Goal: Obtain resource: Download file/media

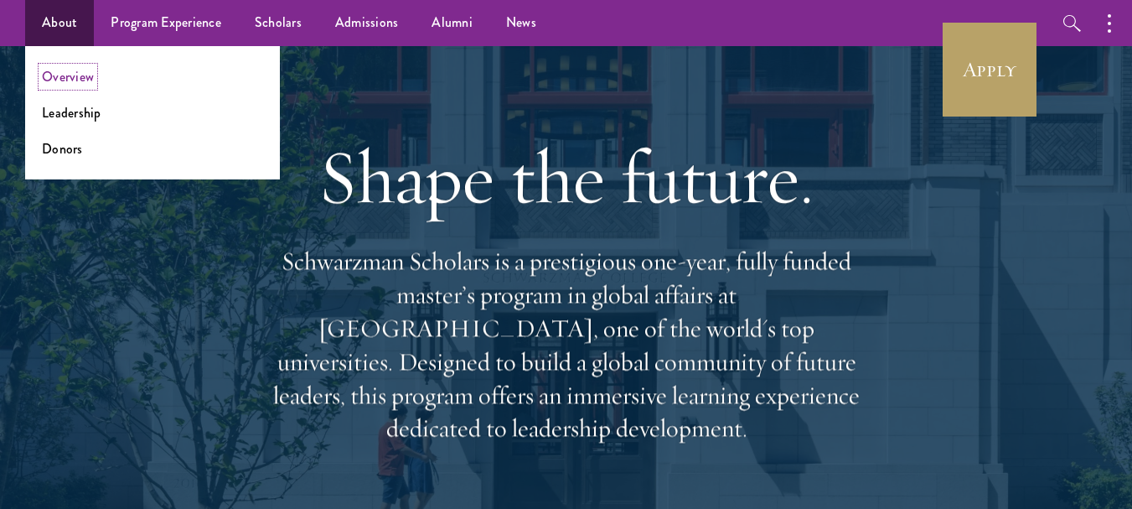
click at [76, 76] on link "Overview" at bounding box center [68, 76] width 52 height 19
click at [70, 31] on link "About" at bounding box center [59, 23] width 69 height 46
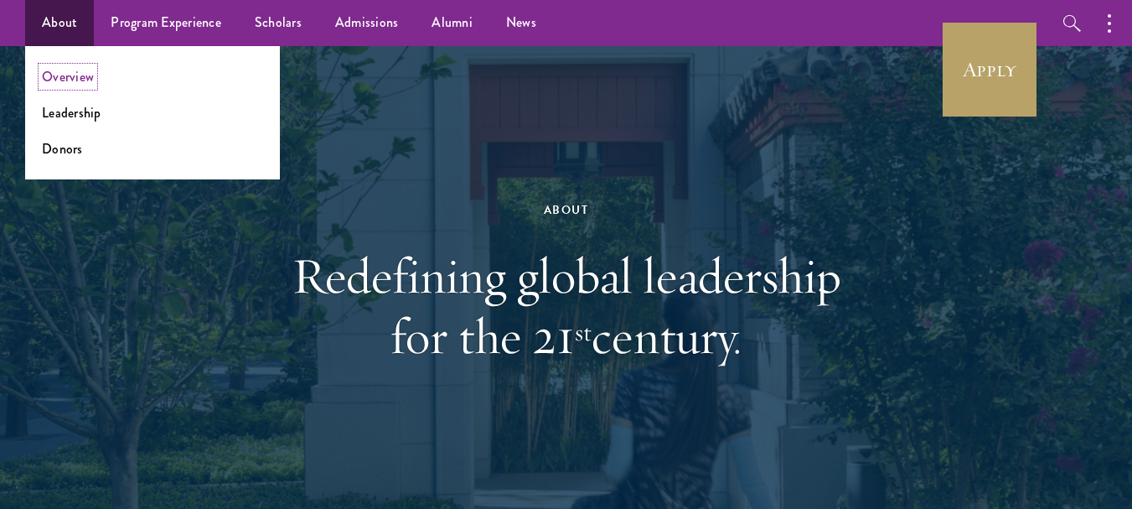
click at [64, 77] on link "Overview" at bounding box center [68, 76] width 52 height 19
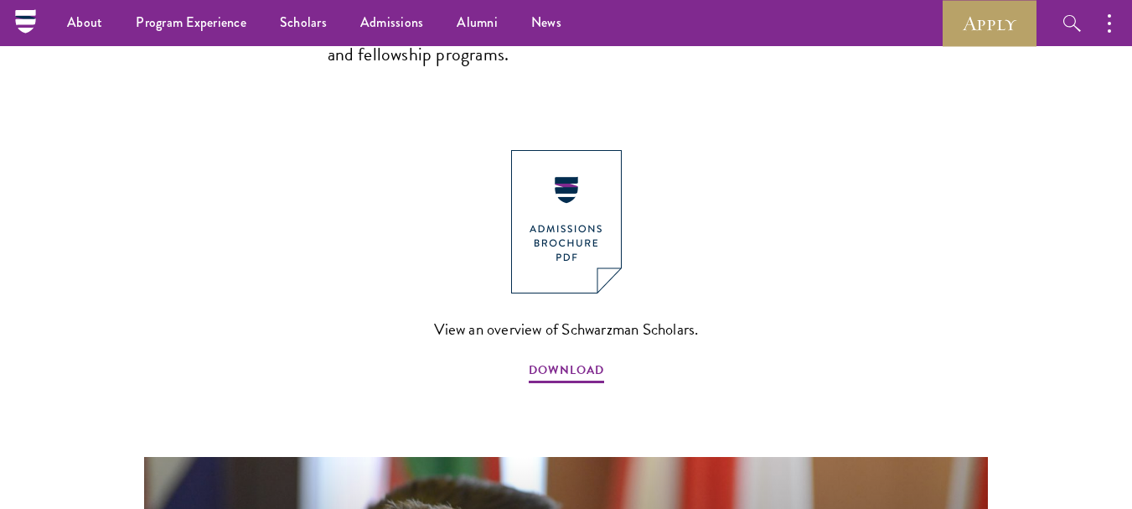
scroll to position [1776, 0]
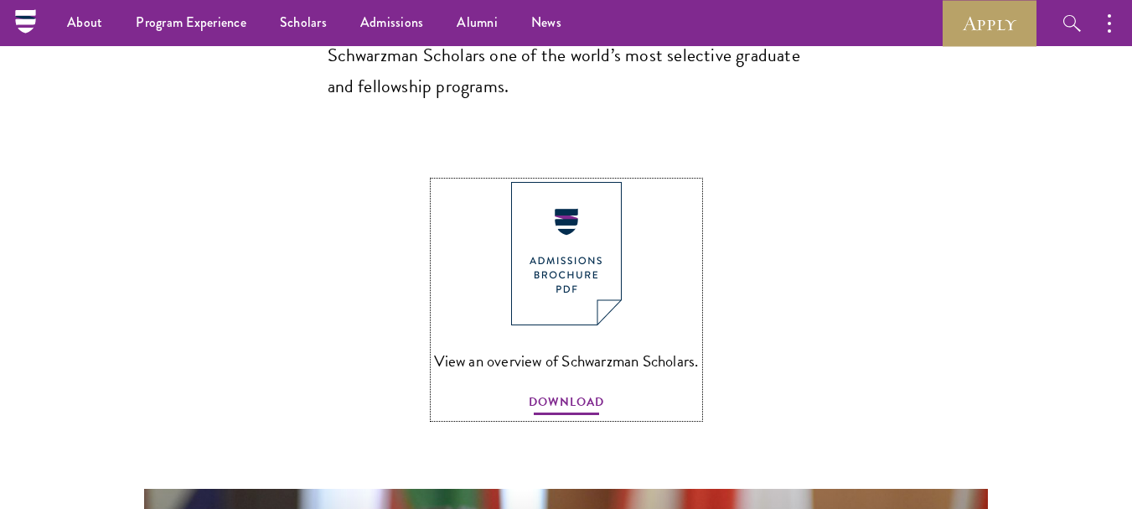
click at [546, 391] on span "DOWNLOAD" at bounding box center [566, 404] width 75 height 26
